Goal: Information Seeking & Learning: Learn about a topic

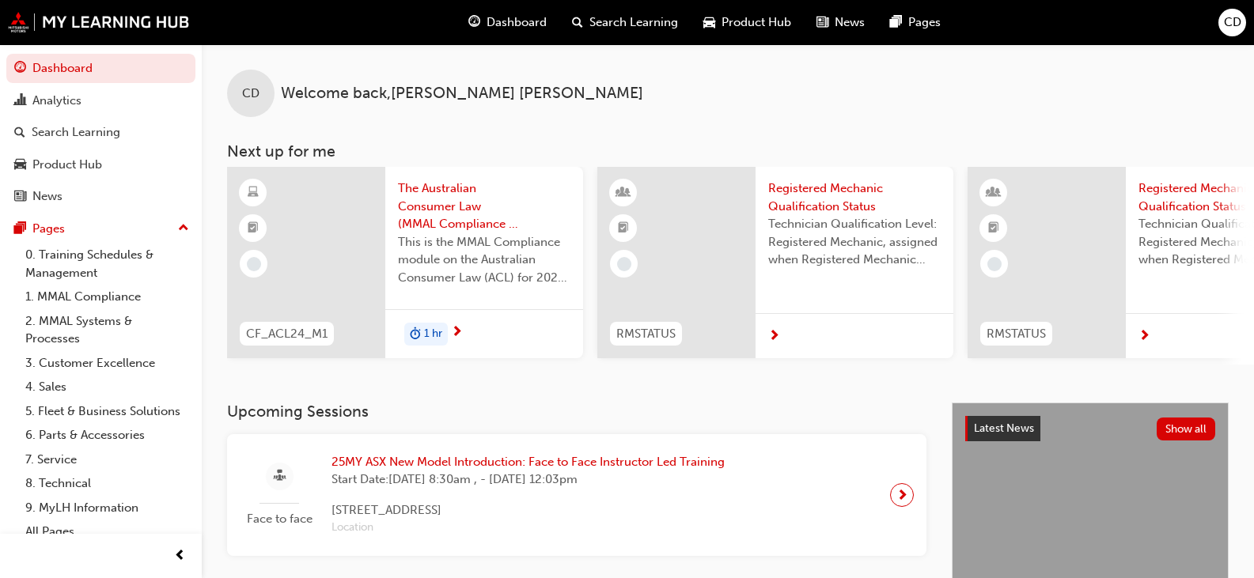
scroll to position [300, 0]
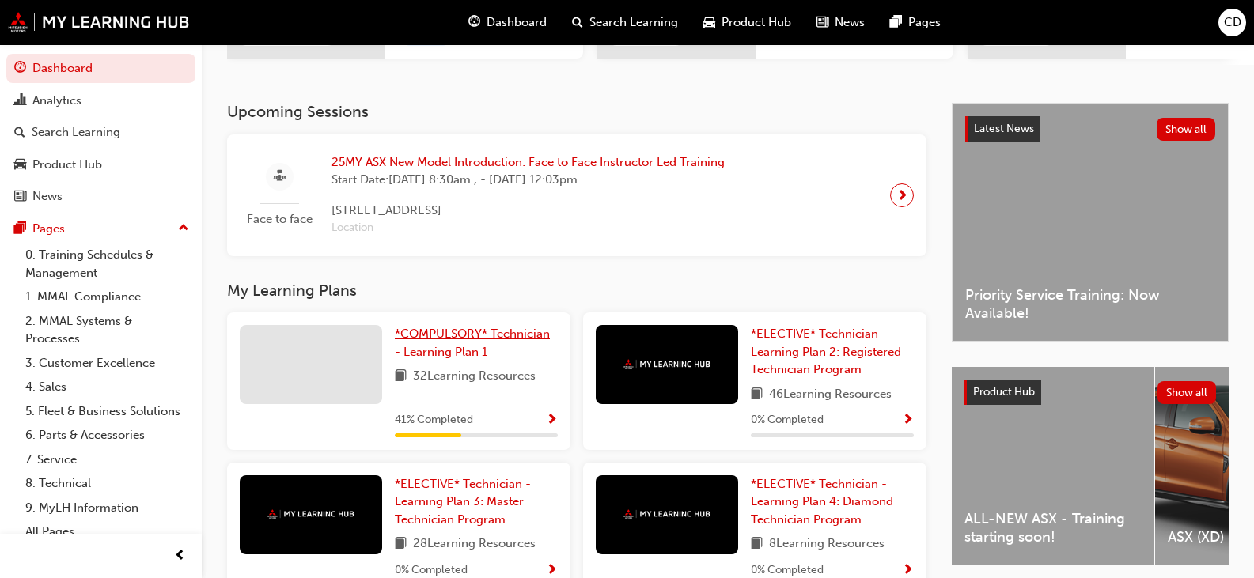
click at [454, 357] on span "*COMPULSORY* Technician - Learning Plan 1" at bounding box center [472, 343] width 155 height 32
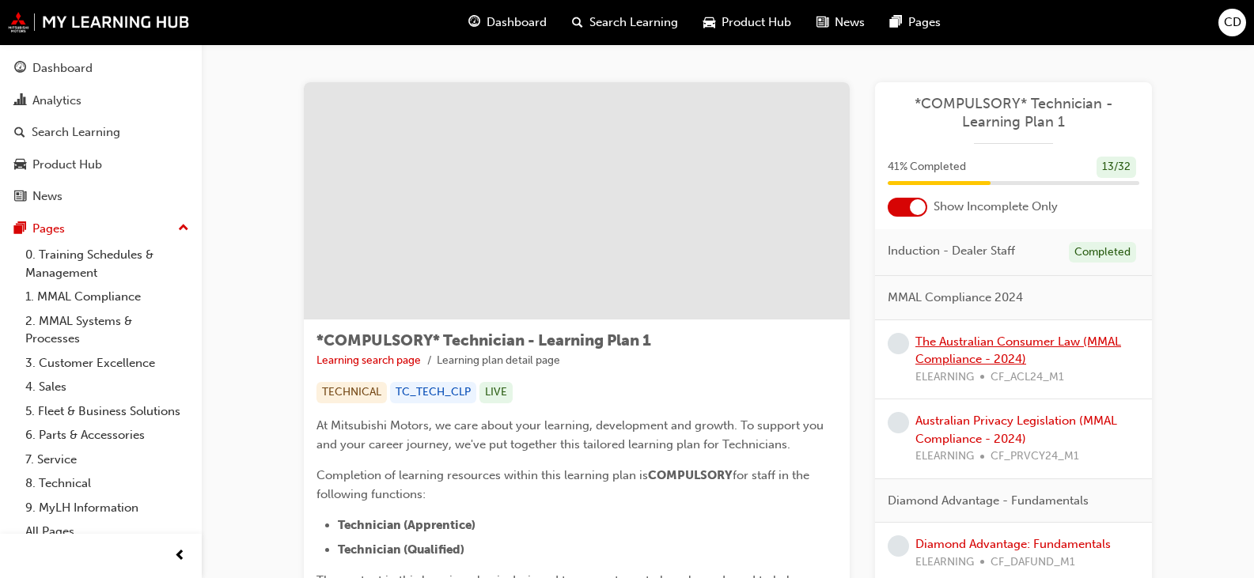
click at [1008, 341] on link "The Australian Consumer Law (MMAL Compliance - 2024)" at bounding box center [1018, 351] width 206 height 32
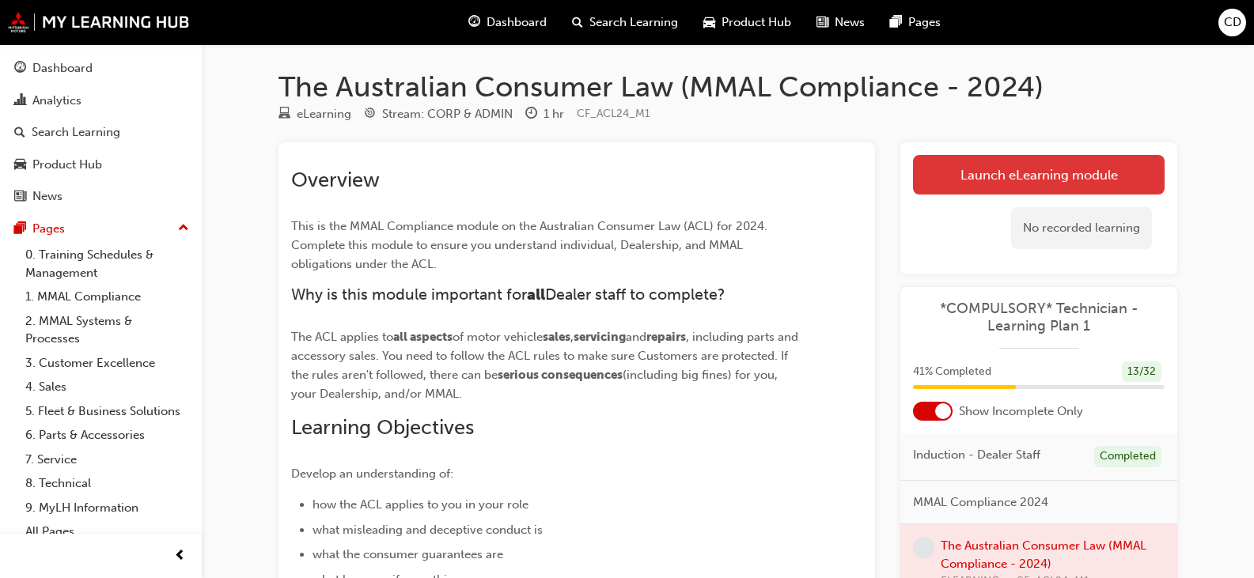
click at [978, 169] on link "Launch eLearning module" at bounding box center [1039, 175] width 252 height 40
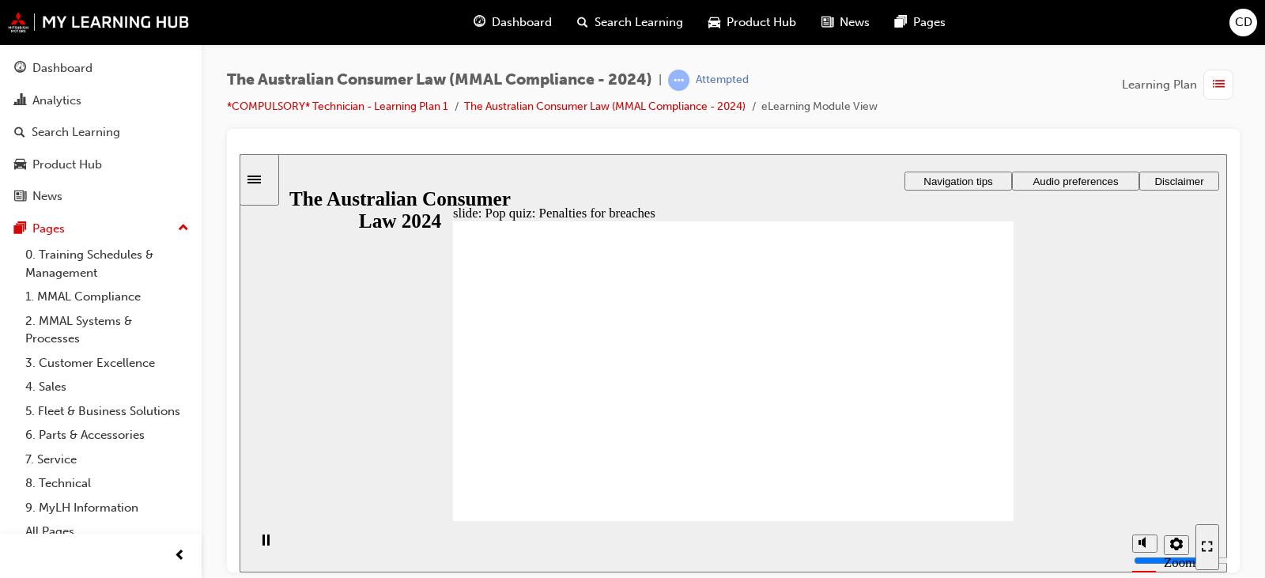
radio input "true"
drag, startPoint x: 974, startPoint y: 501, endPoint x: 949, endPoint y: 508, distance: 25.3
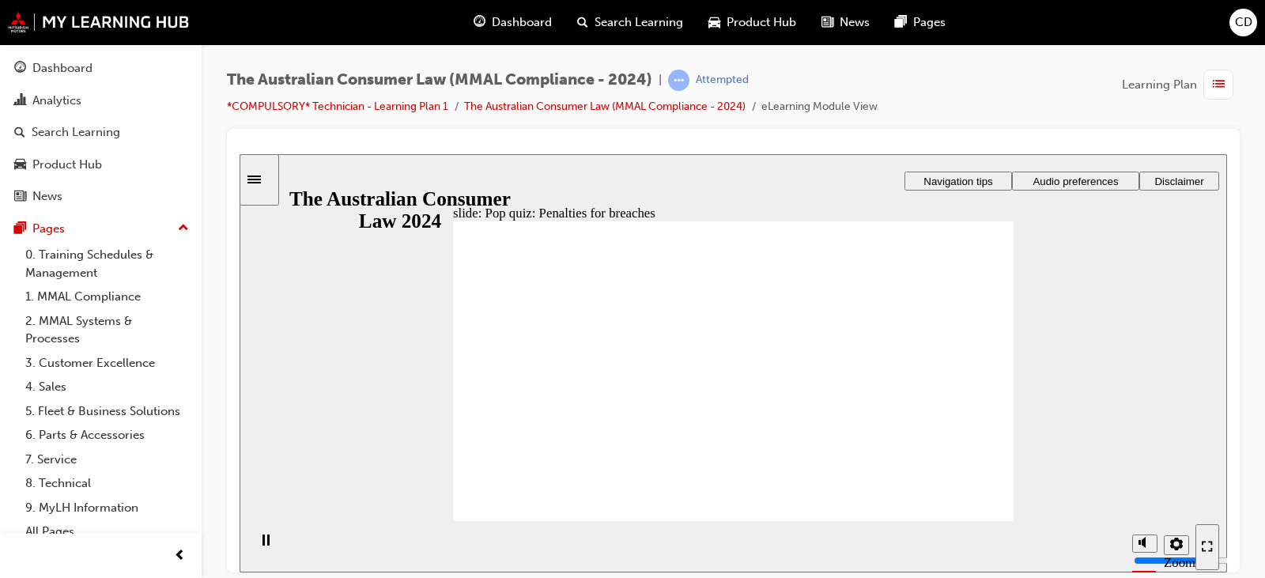
radio input "true"
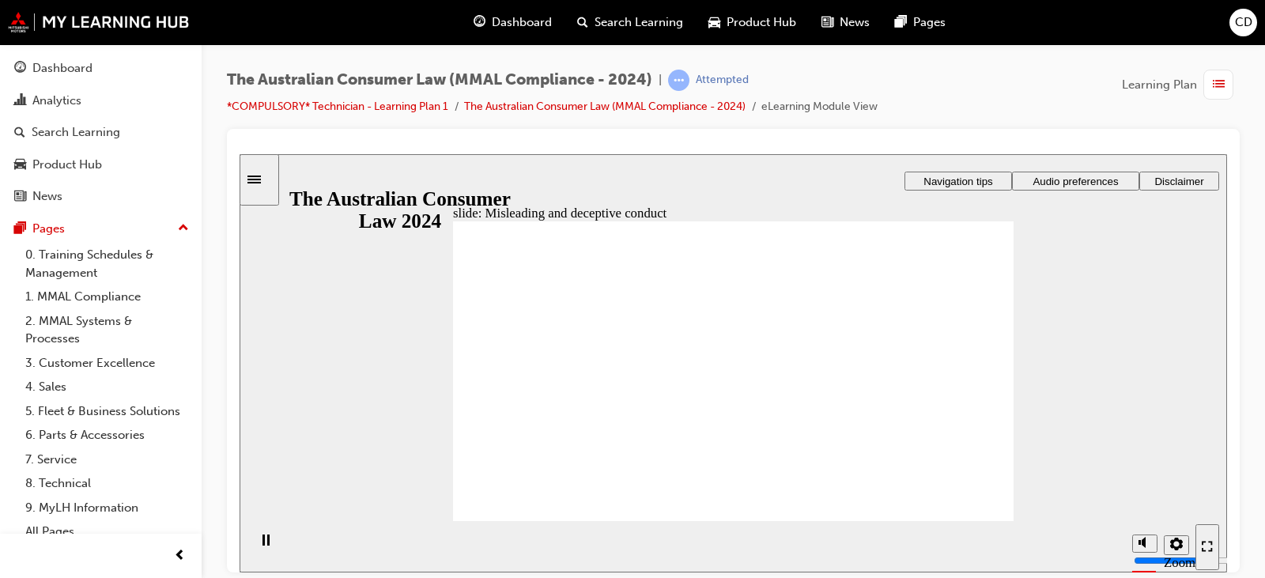
drag, startPoint x: 745, startPoint y: 329, endPoint x: 635, endPoint y: 429, distance: 148.9
drag, startPoint x: 761, startPoint y: 323, endPoint x: 838, endPoint y: 423, distance: 126.9
drag, startPoint x: 755, startPoint y: 331, endPoint x: 842, endPoint y: 426, distance: 129.3
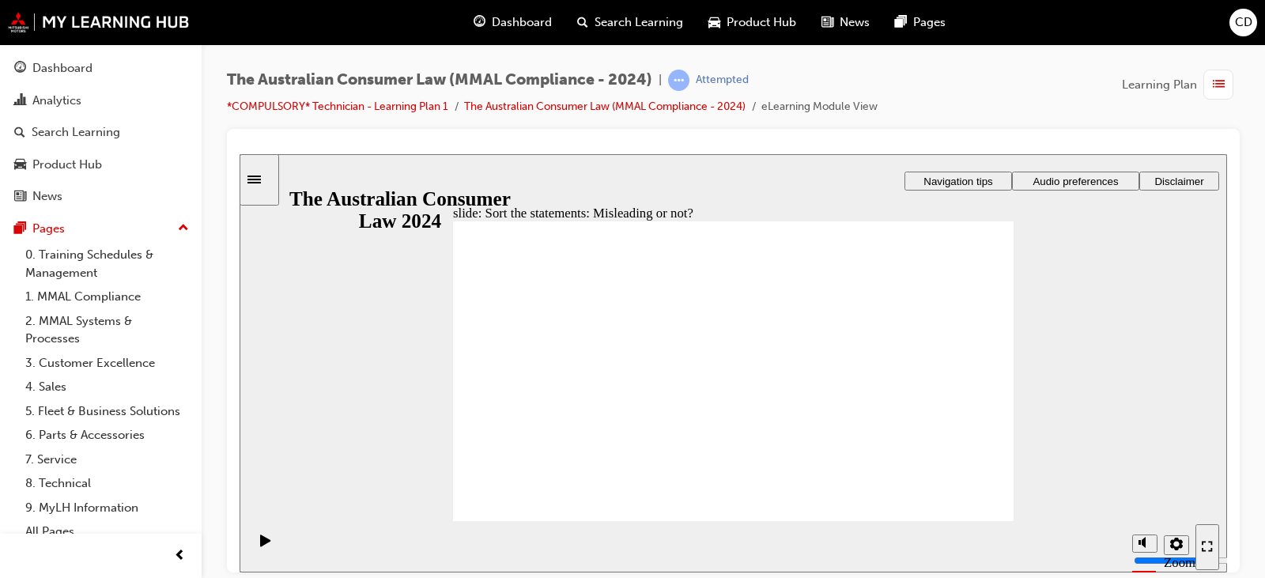
drag, startPoint x: 838, startPoint y: 387, endPoint x: 670, endPoint y: 403, distance: 168.4
drag, startPoint x: 781, startPoint y: 338, endPoint x: 658, endPoint y: 443, distance: 161.5
drag, startPoint x: 651, startPoint y: 428, endPoint x: 906, endPoint y: 443, distance: 255.1
drag, startPoint x: 769, startPoint y: 325, endPoint x: 874, endPoint y: 423, distance: 143.8
drag, startPoint x: 874, startPoint y: 423, endPoint x: 694, endPoint y: 411, distance: 180.7
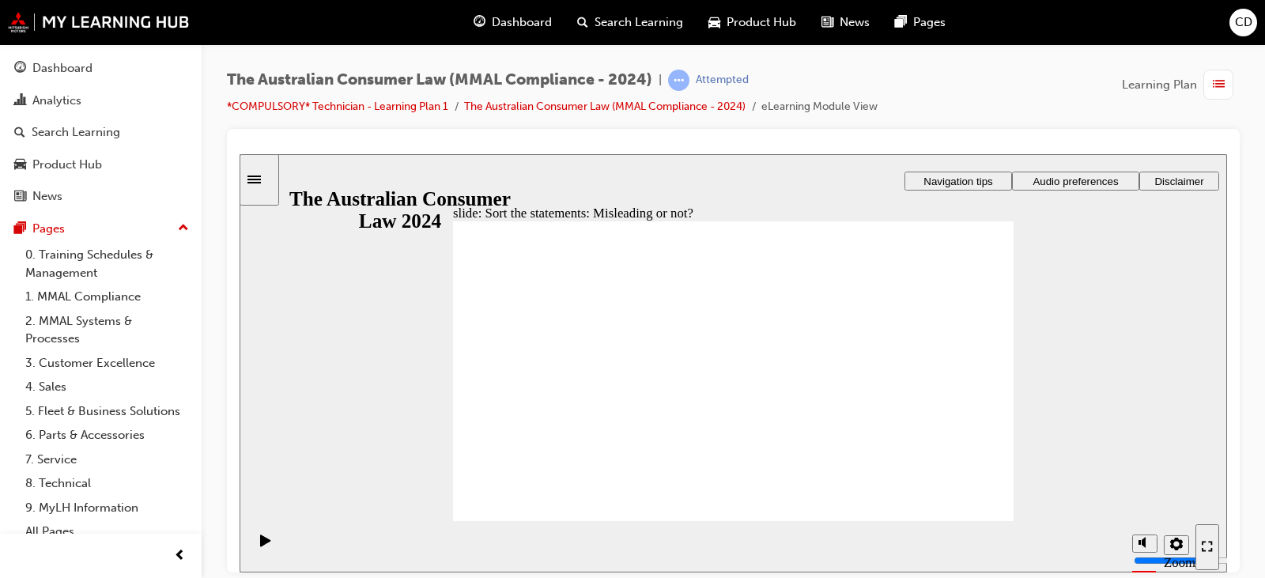
drag, startPoint x: 783, startPoint y: 317, endPoint x: 867, endPoint y: 422, distance: 134.5
drag, startPoint x: 882, startPoint y: 409, endPoint x: 622, endPoint y: 407, distance: 260.2
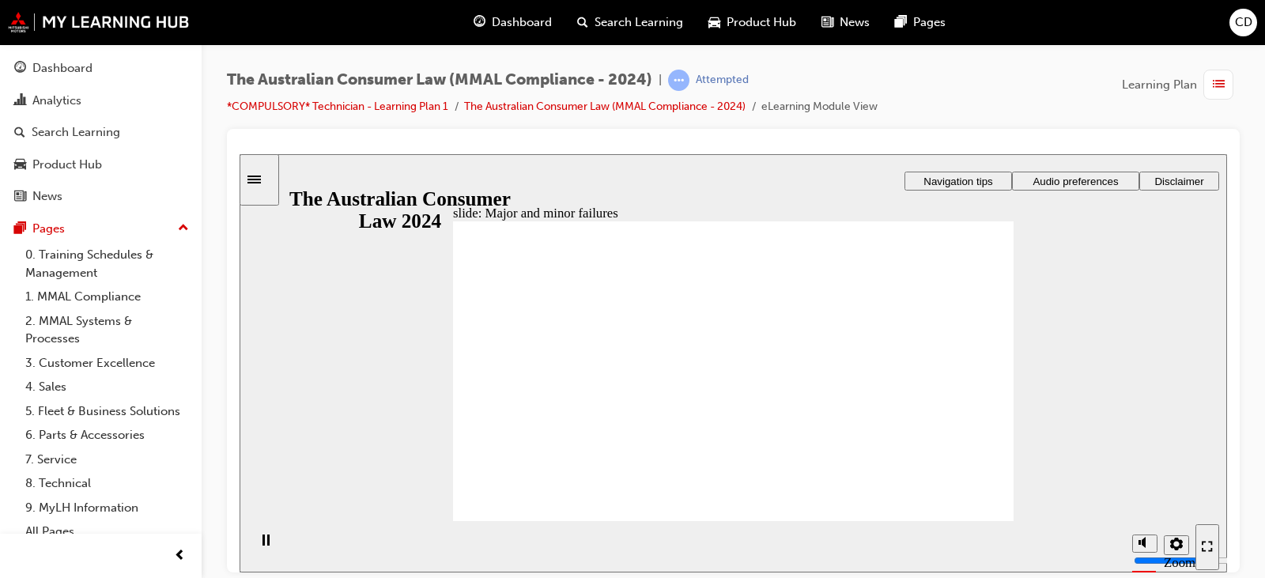
drag, startPoint x: 752, startPoint y: 324, endPoint x: 918, endPoint y: 431, distance: 197.5
drag, startPoint x: 765, startPoint y: 323, endPoint x: 927, endPoint y: 433, distance: 195.9
drag, startPoint x: 922, startPoint y: 419, endPoint x: 607, endPoint y: 429, distance: 315.0
drag, startPoint x: 761, startPoint y: 320, endPoint x: 607, endPoint y: 429, distance: 188.8
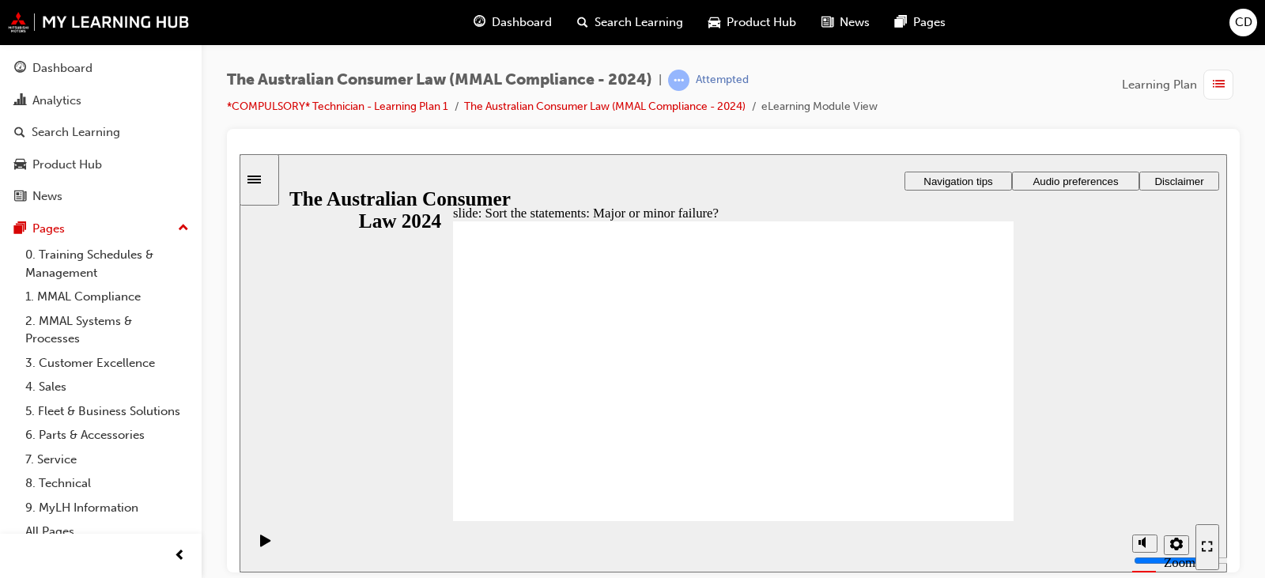
drag, startPoint x: 550, startPoint y: 424, endPoint x: 840, endPoint y: 407, distance: 290.0
drag, startPoint x: 755, startPoint y: 336, endPoint x: 604, endPoint y: 434, distance: 180.1
drag, startPoint x: 755, startPoint y: 318, endPoint x: 612, endPoint y: 421, distance: 176.3
drag, startPoint x: 750, startPoint y: 314, endPoint x: 606, endPoint y: 426, distance: 182.1
drag, startPoint x: 892, startPoint y: 410, endPoint x: 934, endPoint y: 437, distance: 50.2
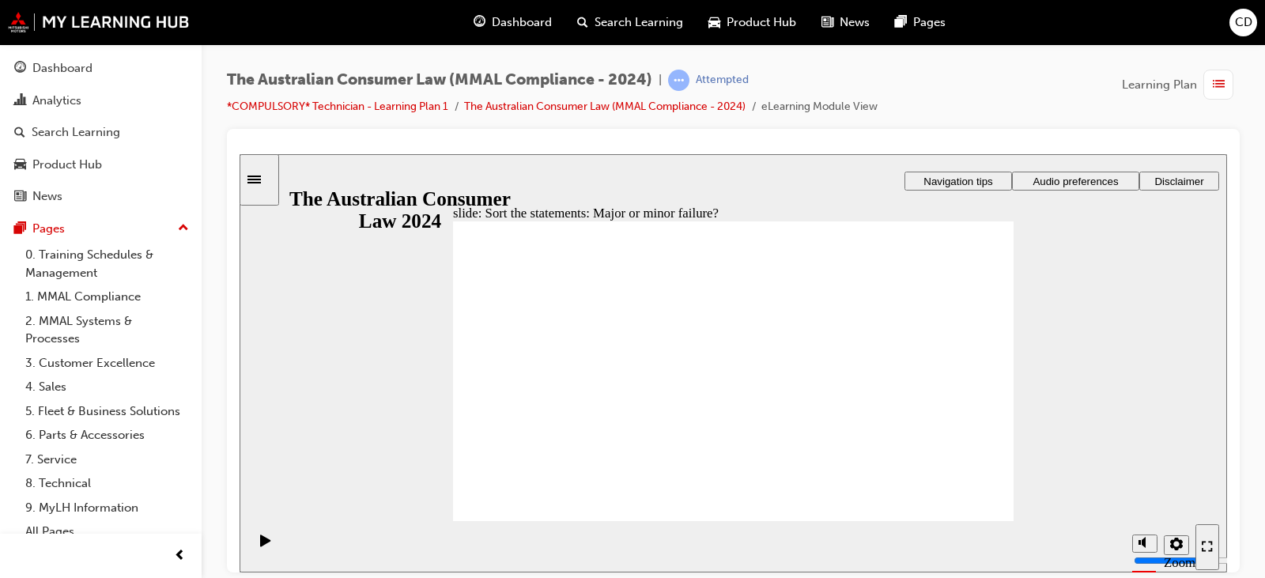
drag, startPoint x: 932, startPoint y: 426, endPoint x: 494, endPoint y: 426, distance: 438.2
drag, startPoint x: 687, startPoint y: 390, endPoint x: 703, endPoint y: 389, distance: 15.8
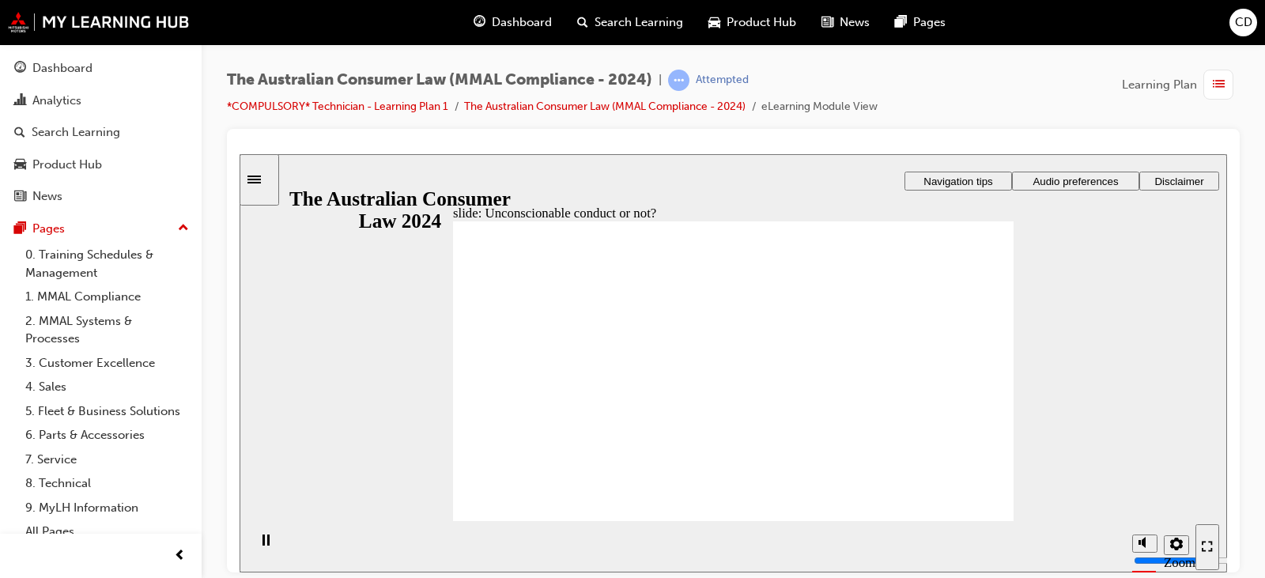
drag, startPoint x: 777, startPoint y: 312, endPoint x: 630, endPoint y: 399, distance: 170.5
drag, startPoint x: 762, startPoint y: 326, endPoint x: 615, endPoint y: 405, distance: 167.7
drag, startPoint x: 782, startPoint y: 309, endPoint x: 682, endPoint y: 376, distance: 120.4
drag, startPoint x: 675, startPoint y: 389, endPoint x: 865, endPoint y: 399, distance: 190.8
drag, startPoint x: 778, startPoint y: 331, endPoint x: 653, endPoint y: 421, distance: 153.6
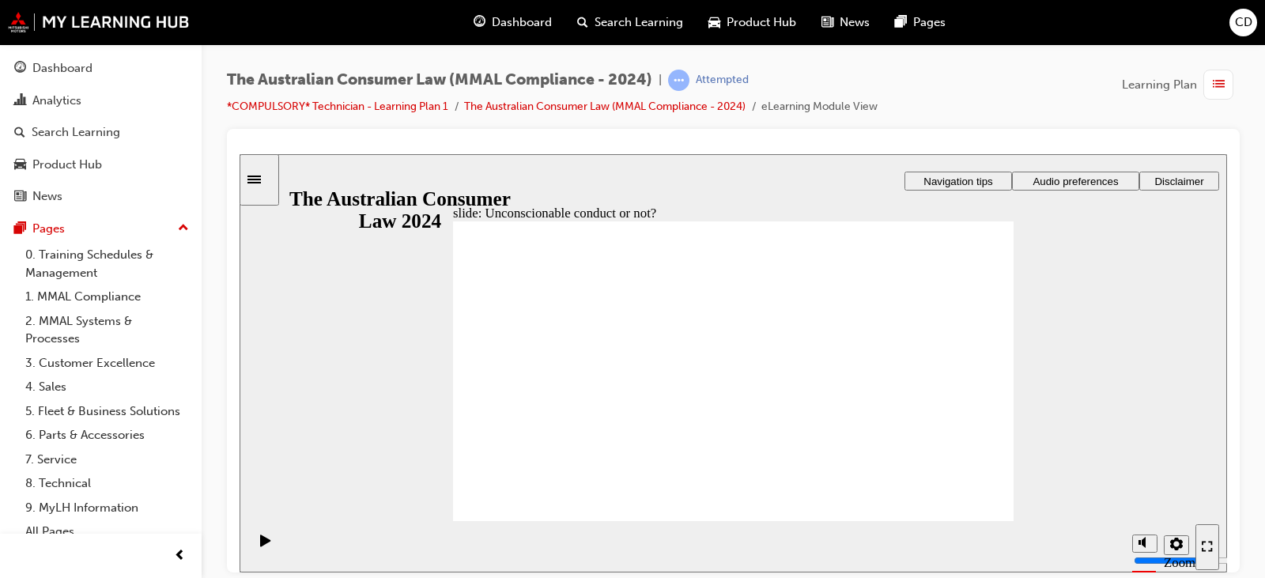
drag, startPoint x: 755, startPoint y: 316, endPoint x: 622, endPoint y: 403, distance: 158.8
drag, startPoint x: 760, startPoint y: 310, endPoint x: 571, endPoint y: 381, distance: 202.0
drag, startPoint x: 718, startPoint y: 317, endPoint x: 892, endPoint y: 411, distance: 197.8
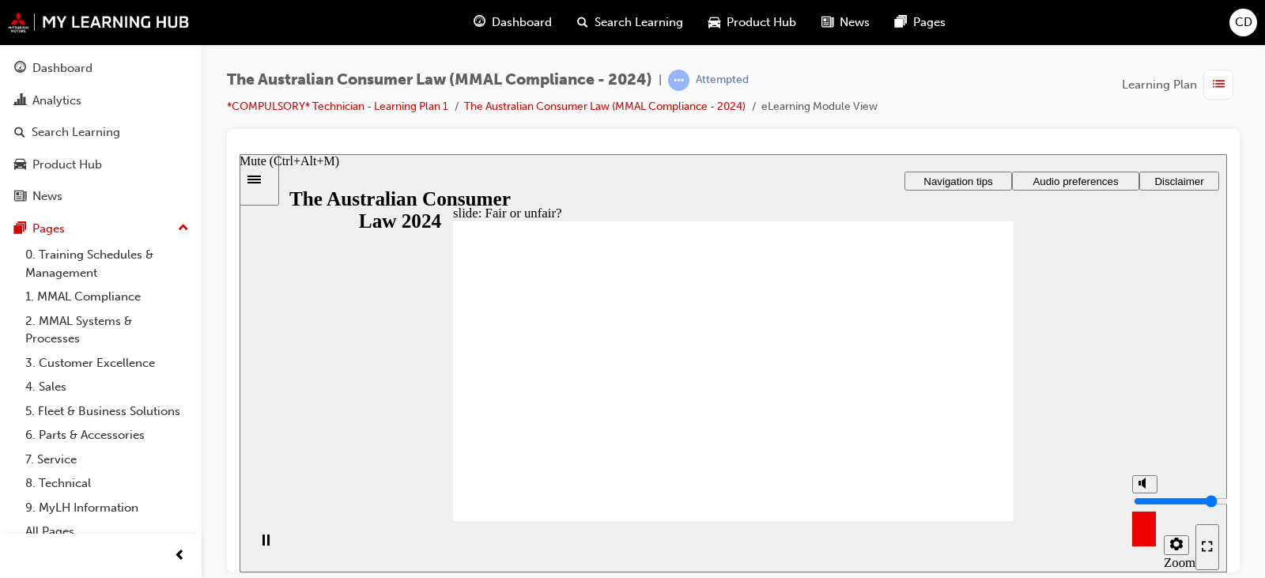
click at [1148, 488] on icon "Mute (Ctrl+Alt+M)" at bounding box center [1145, 482] width 13 height 11
drag, startPoint x: 1144, startPoint y: 518, endPoint x: 1152, endPoint y: 475, distance: 44.4
type input "10"
click at [1152, 494] on input "volume" at bounding box center [1185, 500] width 102 height 13
click at [1141, 528] on div "Playback Speed 2 1.75 1.5 1.25" at bounding box center [1156, 545] width 63 height 51
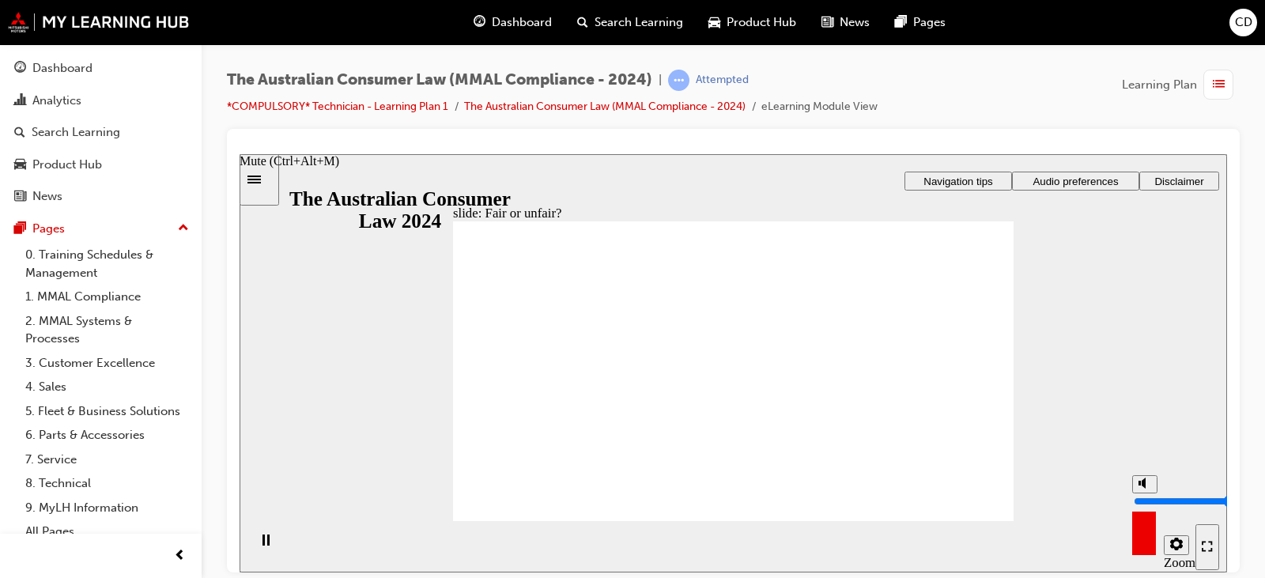
click at [1147, 541] on div "misc controls" at bounding box center [1145, 522] width 24 height 59
drag, startPoint x: 751, startPoint y: 323, endPoint x: 605, endPoint y: 407, distance: 169.0
drag, startPoint x: 603, startPoint y: 403, endPoint x: 912, endPoint y: 403, distance: 308.5
drag, startPoint x: 765, startPoint y: 312, endPoint x: 571, endPoint y: 407, distance: 216.1
drag, startPoint x: 745, startPoint y: 318, endPoint x: 570, endPoint y: 405, distance: 195.2
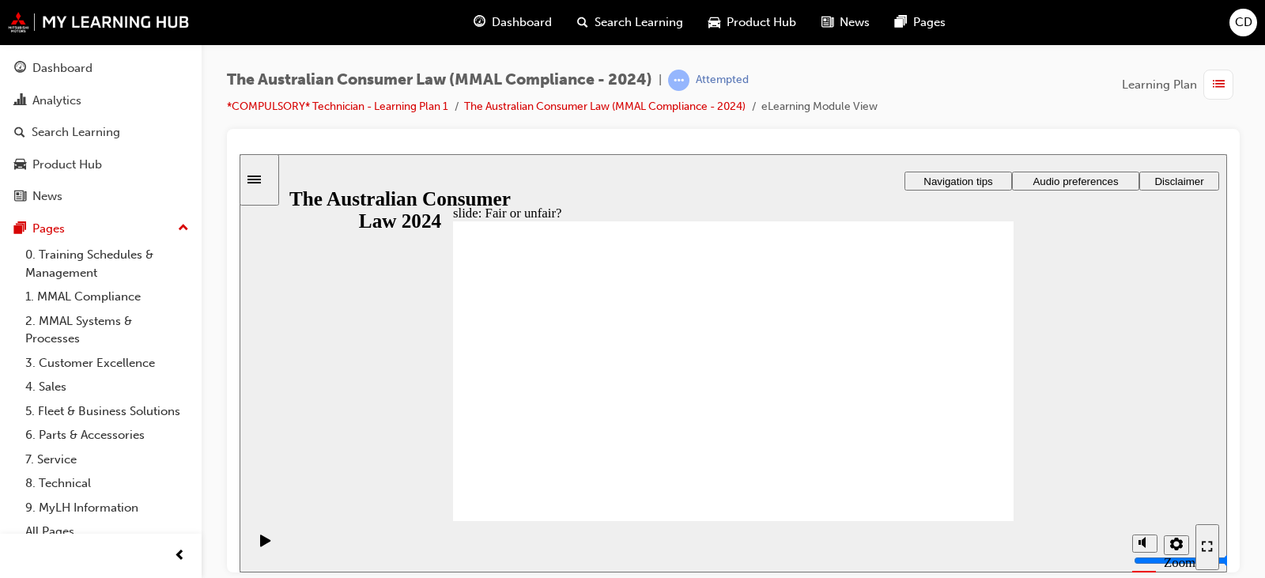
drag, startPoint x: 610, startPoint y: 384, endPoint x: 910, endPoint y: 384, distance: 299.8
drag, startPoint x: 732, startPoint y: 308, endPoint x: 530, endPoint y: 501, distance: 279.7
drag, startPoint x: 568, startPoint y: 405, endPoint x: 917, endPoint y: 400, distance: 348.8
drag, startPoint x: 671, startPoint y: 289, endPoint x: 868, endPoint y: 404, distance: 227.9
drag, startPoint x: 728, startPoint y: 308, endPoint x: 889, endPoint y: 394, distance: 181.9
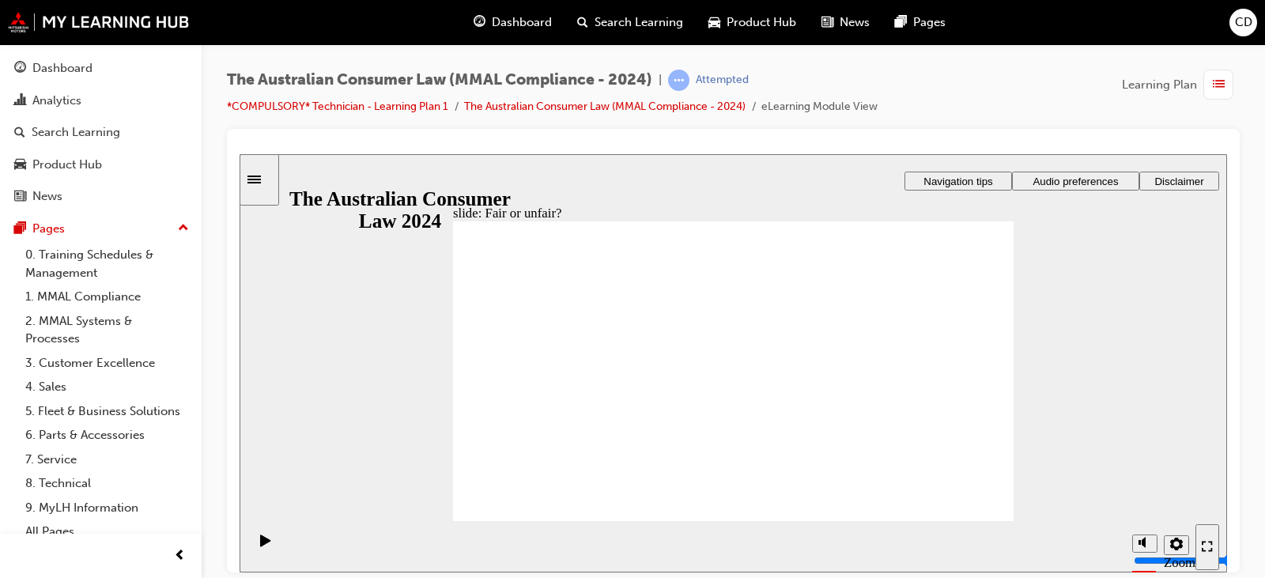
drag, startPoint x: 733, startPoint y: 420, endPoint x: 570, endPoint y: 418, distance: 162.9
drag, startPoint x: 695, startPoint y: 324, endPoint x: 858, endPoint y: 452, distance: 206.8
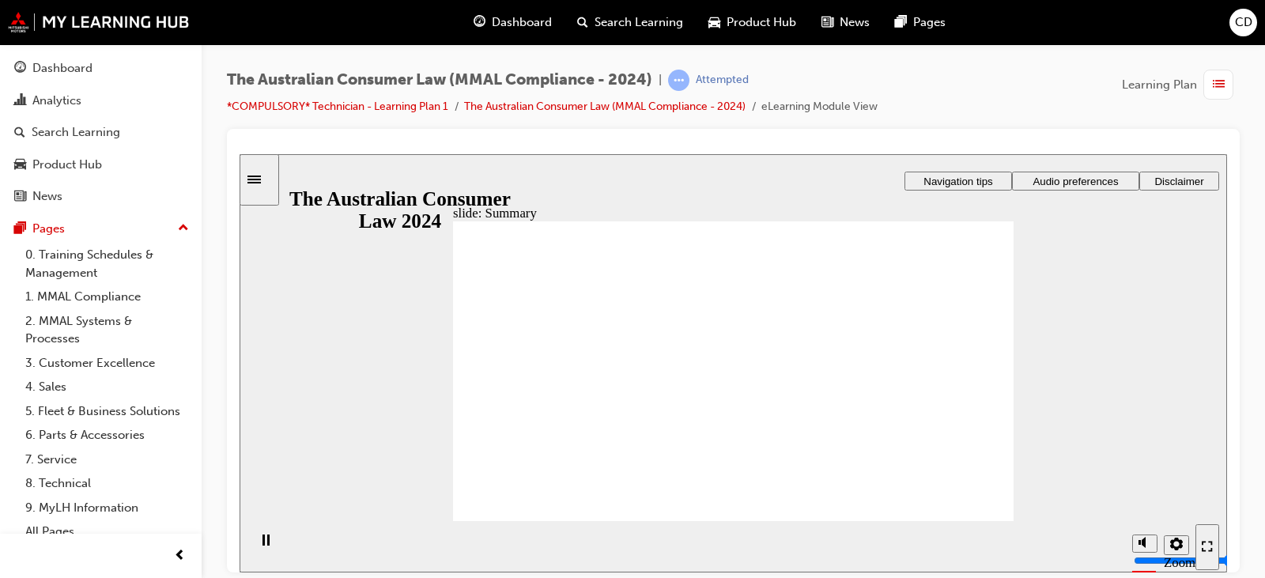
click at [1129, 278] on div "slide: Dealership policies and procedures Rectangle 1 Rectangle 3 Dealership po…" at bounding box center [734, 362] width 988 height 418
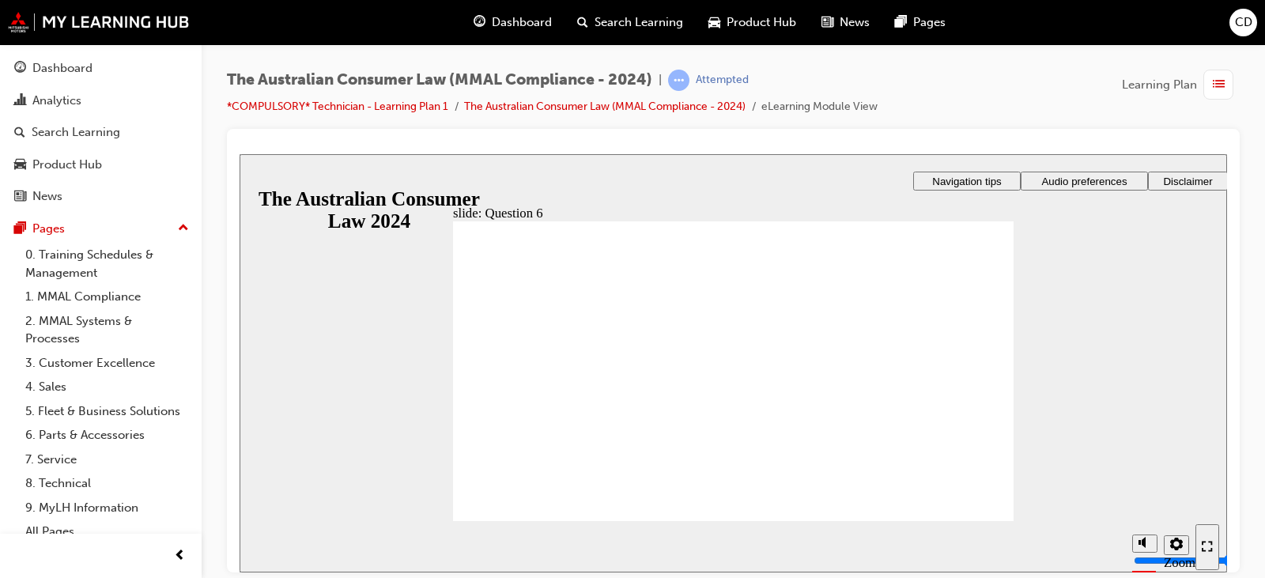
radio input "true"
checkbox input "true"
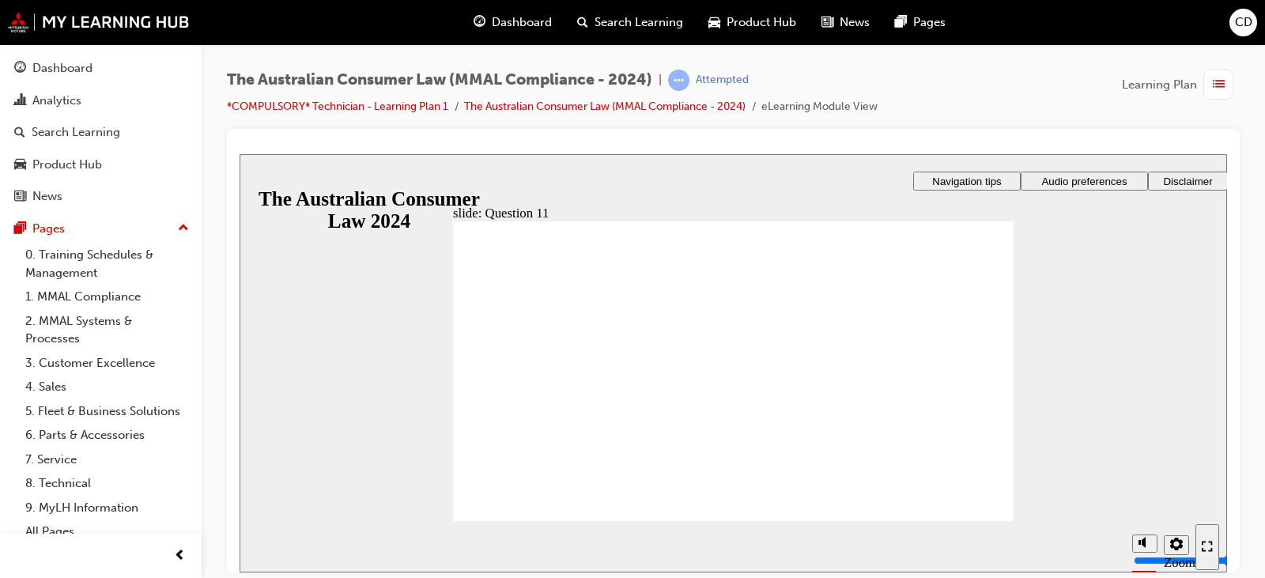
radio input "true"
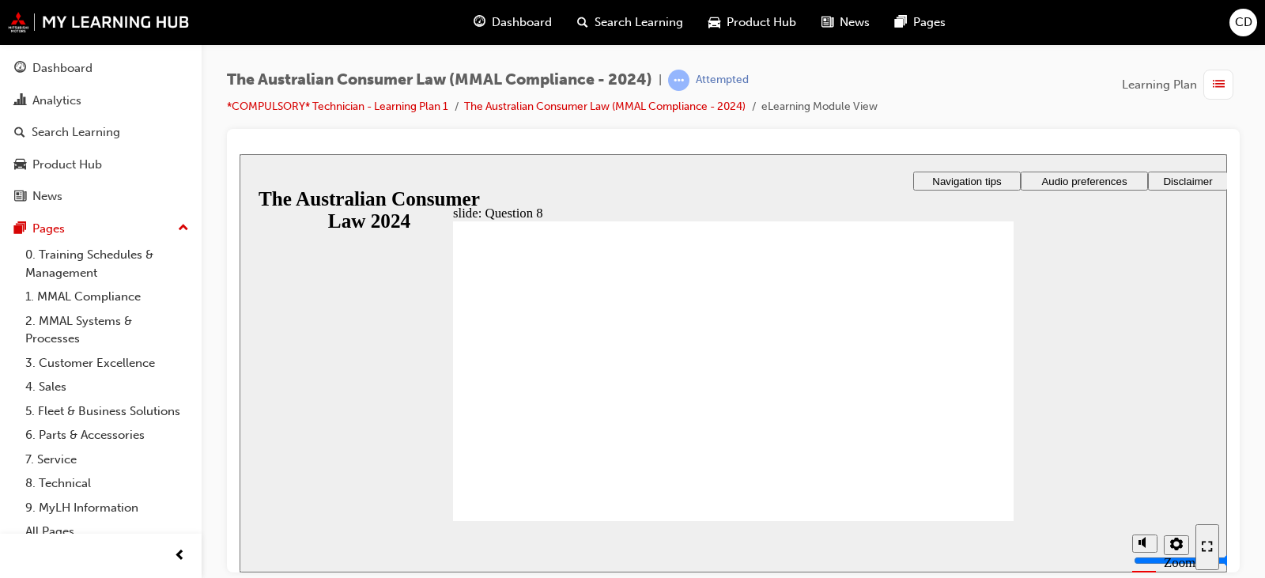
radio input "true"
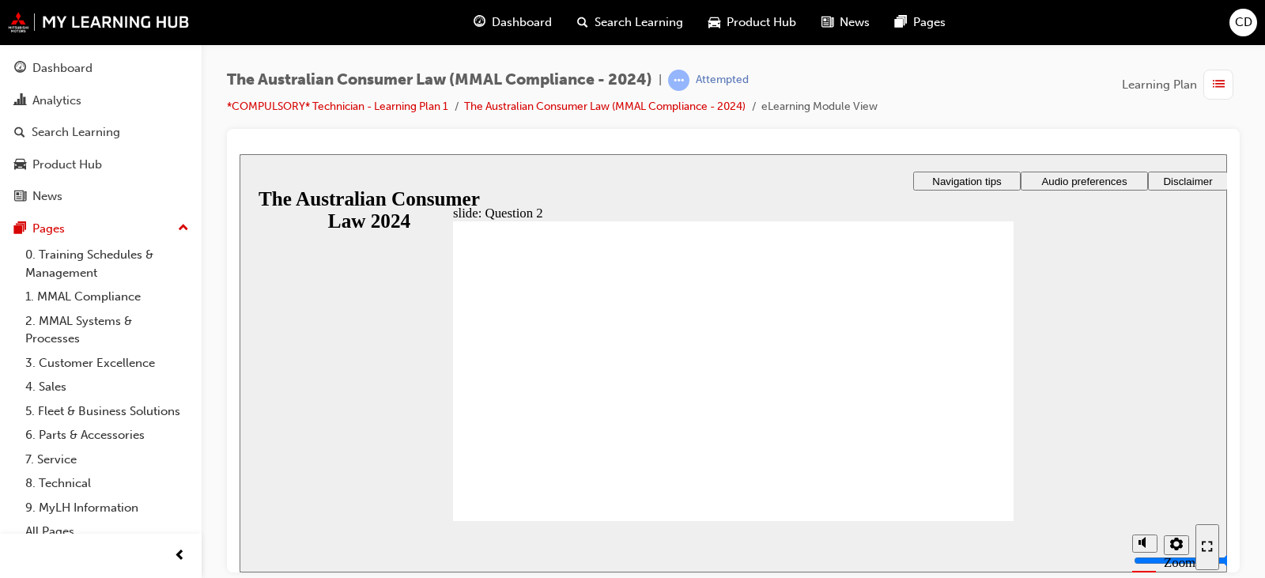
checkbox input "true"
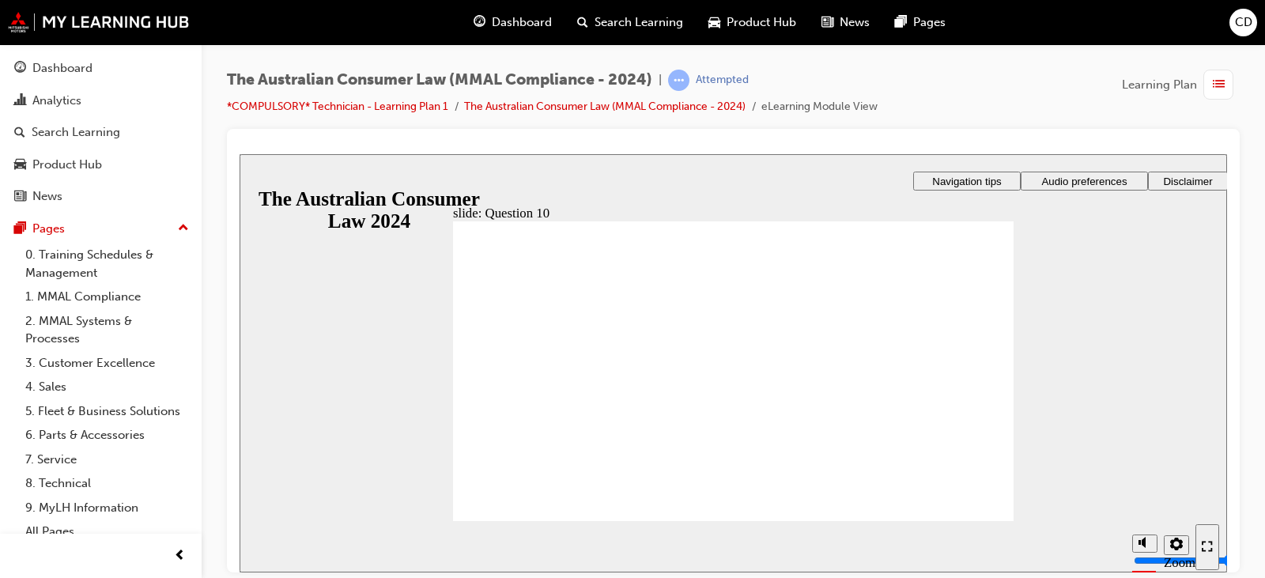
checkbox input "true"
checkbox input "false"
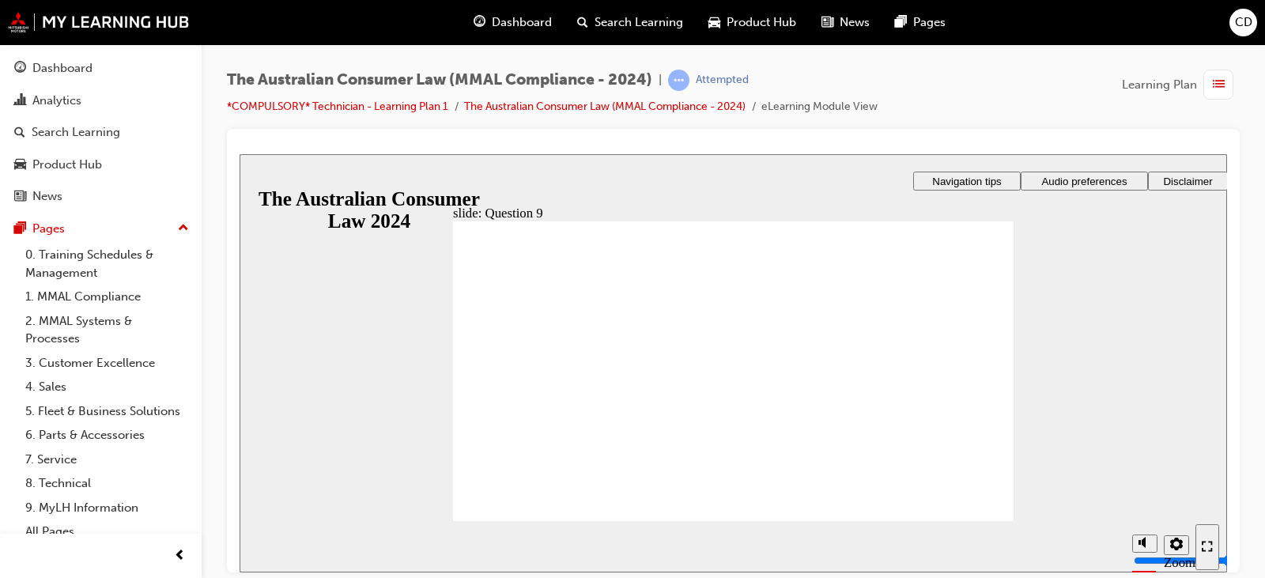
checkbox input "true"
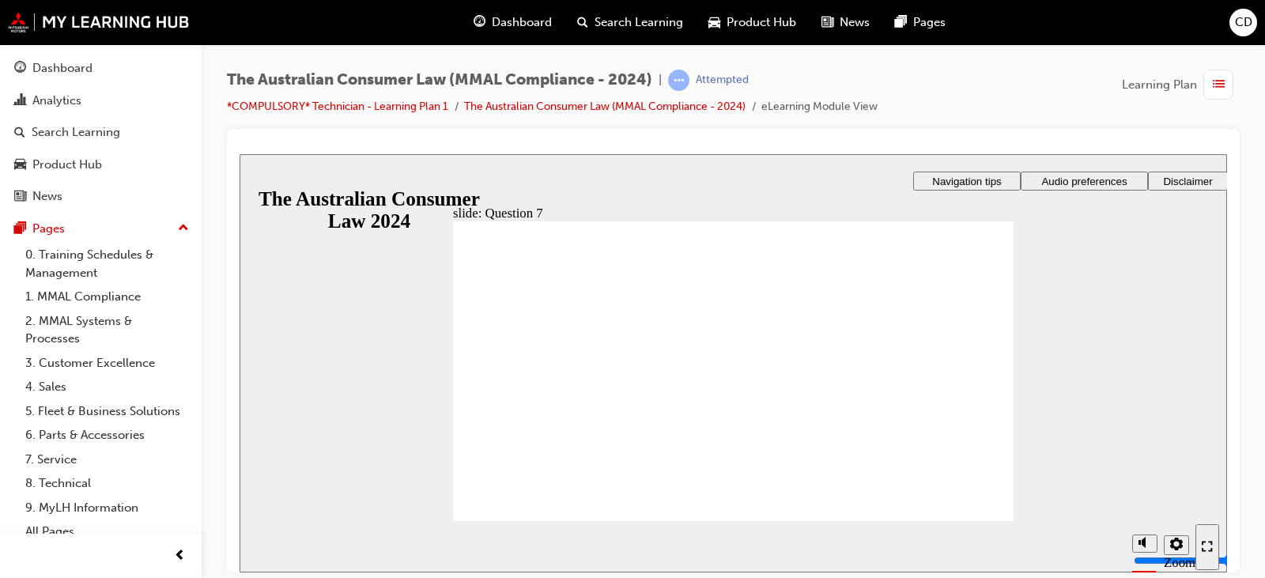
radio input "true"
drag, startPoint x: 485, startPoint y: 346, endPoint x: 503, endPoint y: 490, distance: 144.3
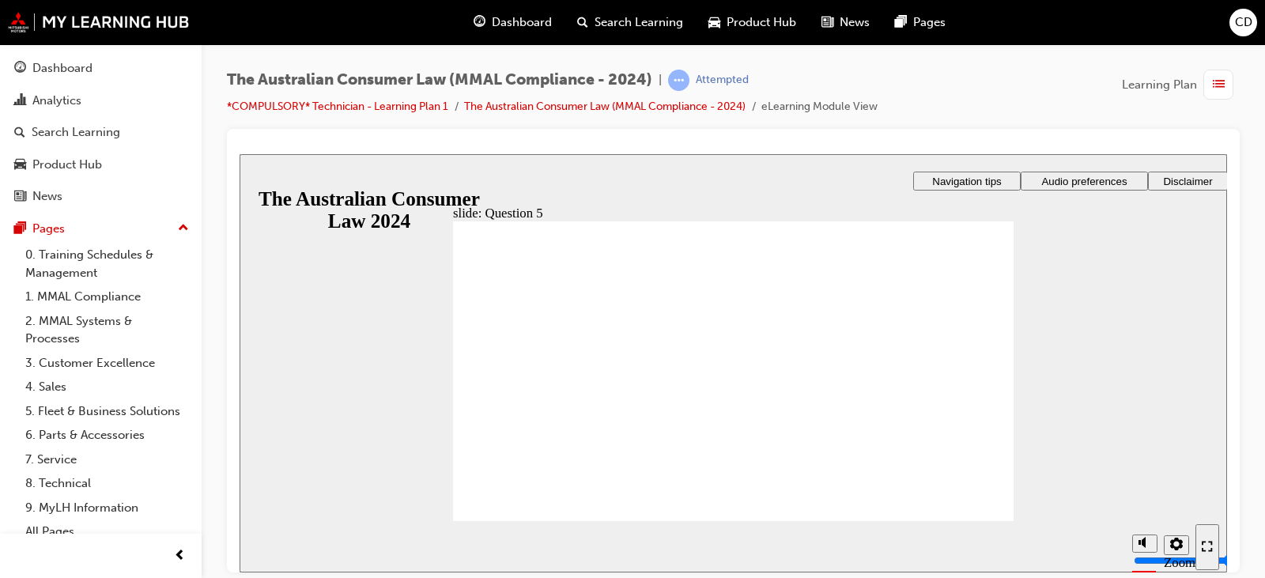
radio input "true"
drag, startPoint x: 494, startPoint y: 357, endPoint x: 497, endPoint y: 491, distance: 133.7
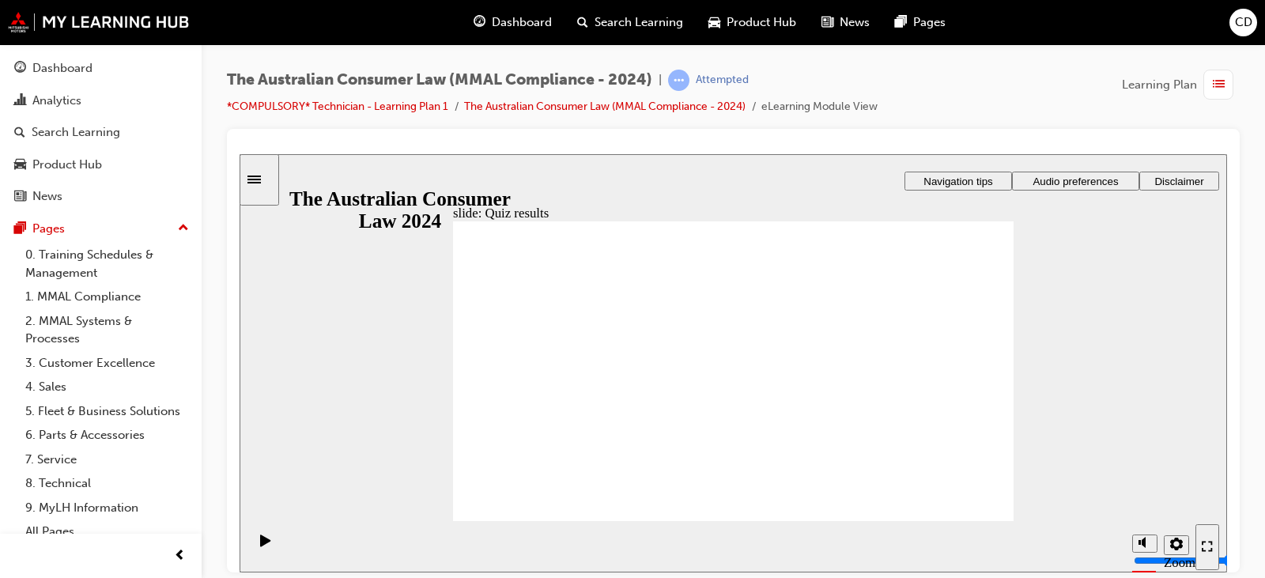
click at [1246, 25] on span "CD" at bounding box center [1243, 22] width 17 height 18
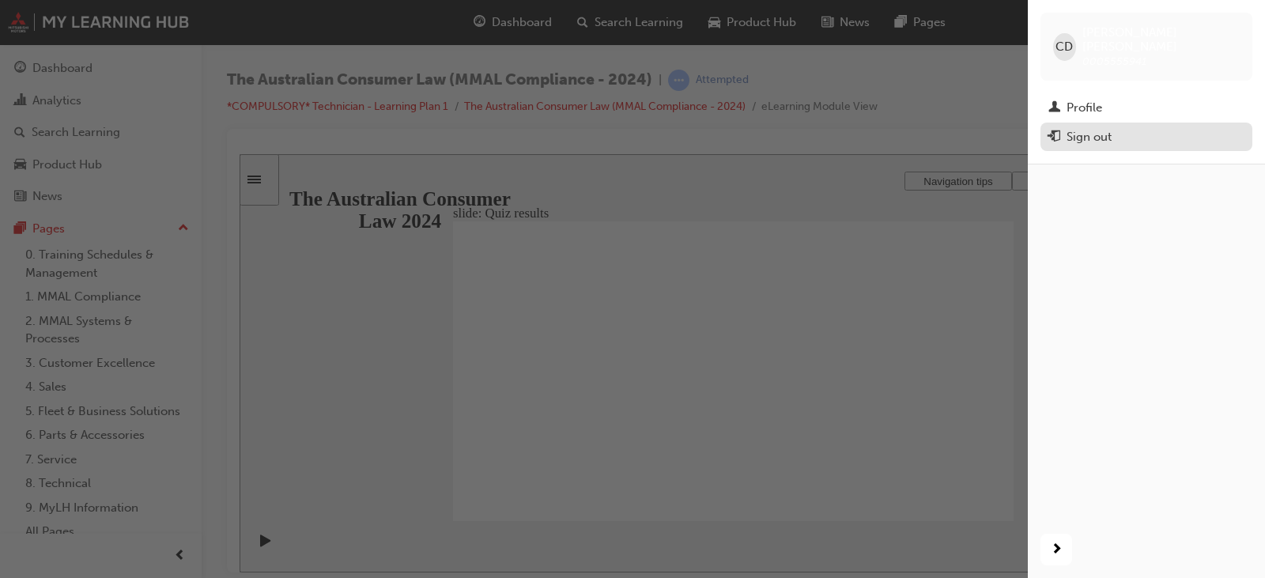
click at [1079, 128] on div "Sign out" at bounding box center [1089, 137] width 45 height 18
